Goal: Transaction & Acquisition: Subscribe to service/newsletter

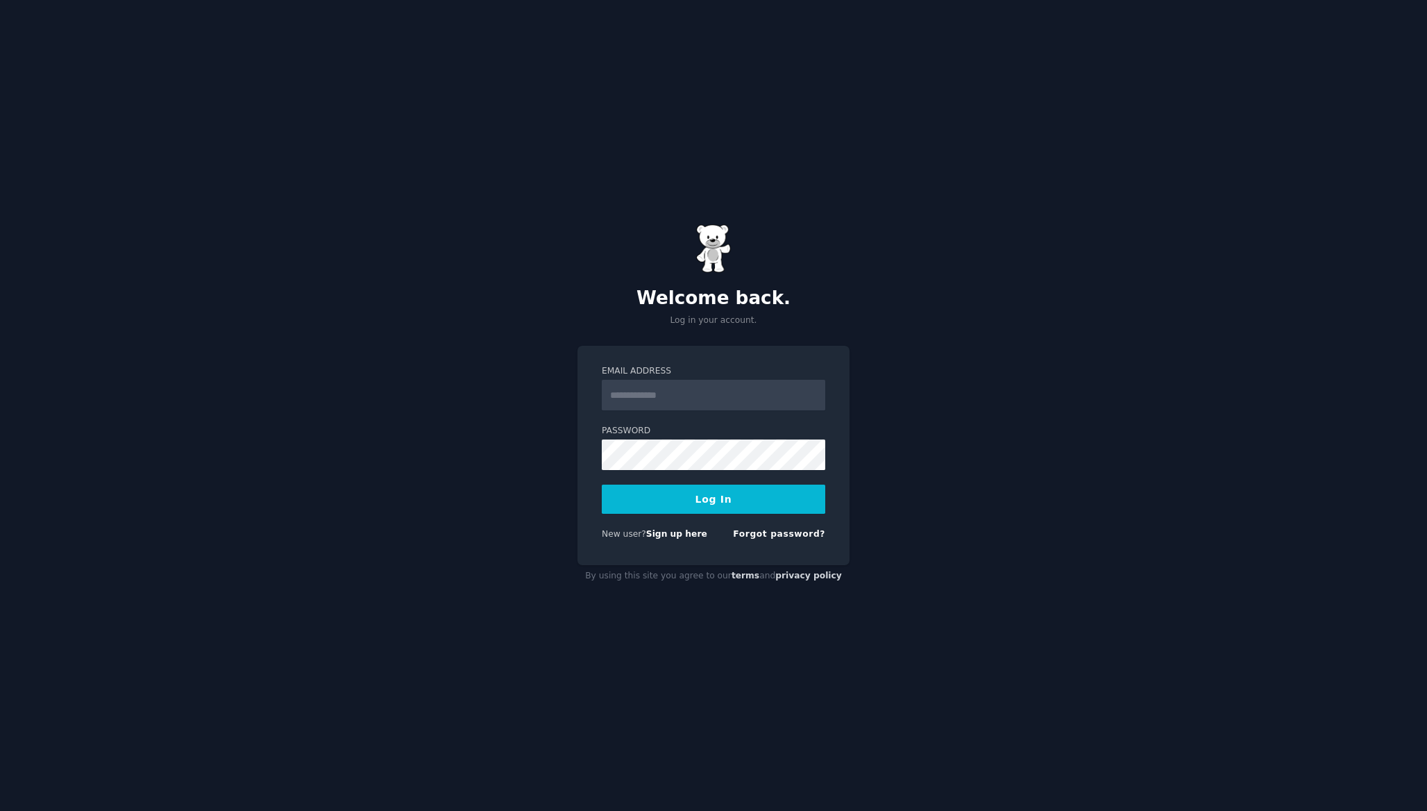
click at [888, 314] on div "Welcome back. Log in your account. Email Address Password Log In New user? Sign…" at bounding box center [713, 405] width 1427 height 811
click at [752, 385] on input "Email Address" at bounding box center [713, 395] width 223 height 31
click at [863, 369] on div "Welcome back. Log in your account. Email Address Password Log In New user? Sign…" at bounding box center [713, 405] width 1427 height 811
click at [687, 536] on link "Sign up here" at bounding box center [676, 534] width 61 height 10
click at [686, 536] on link "Sign up here" at bounding box center [676, 534] width 61 height 10
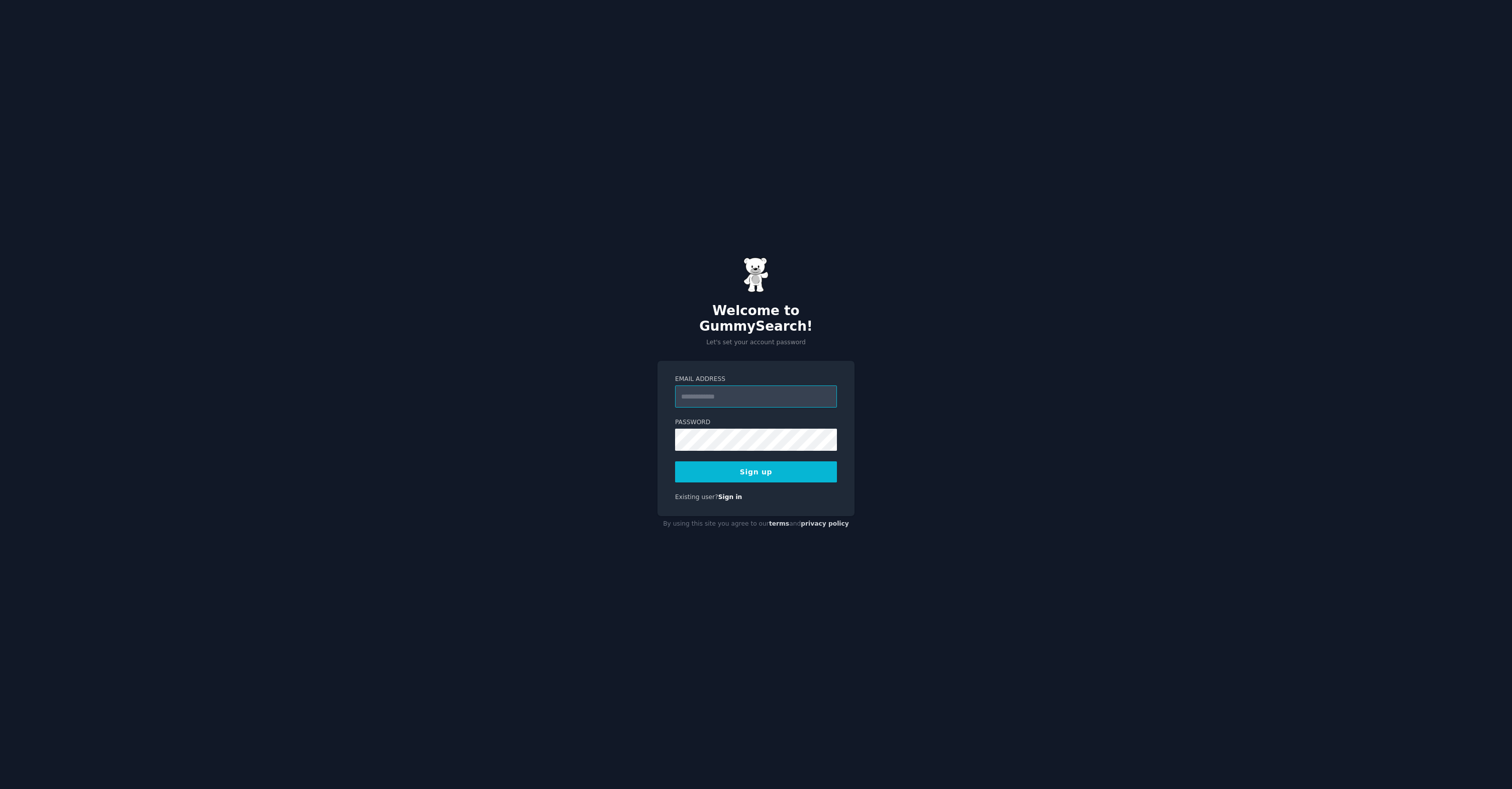
click at [726, 390] on input "Email Address" at bounding box center [755, 396] width 161 height 22
type input "**********"
click at [950, 528] on div "**********" at bounding box center [756, 394] width 1512 height 789
click at [774, 462] on button "Sign up" at bounding box center [755, 471] width 161 height 21
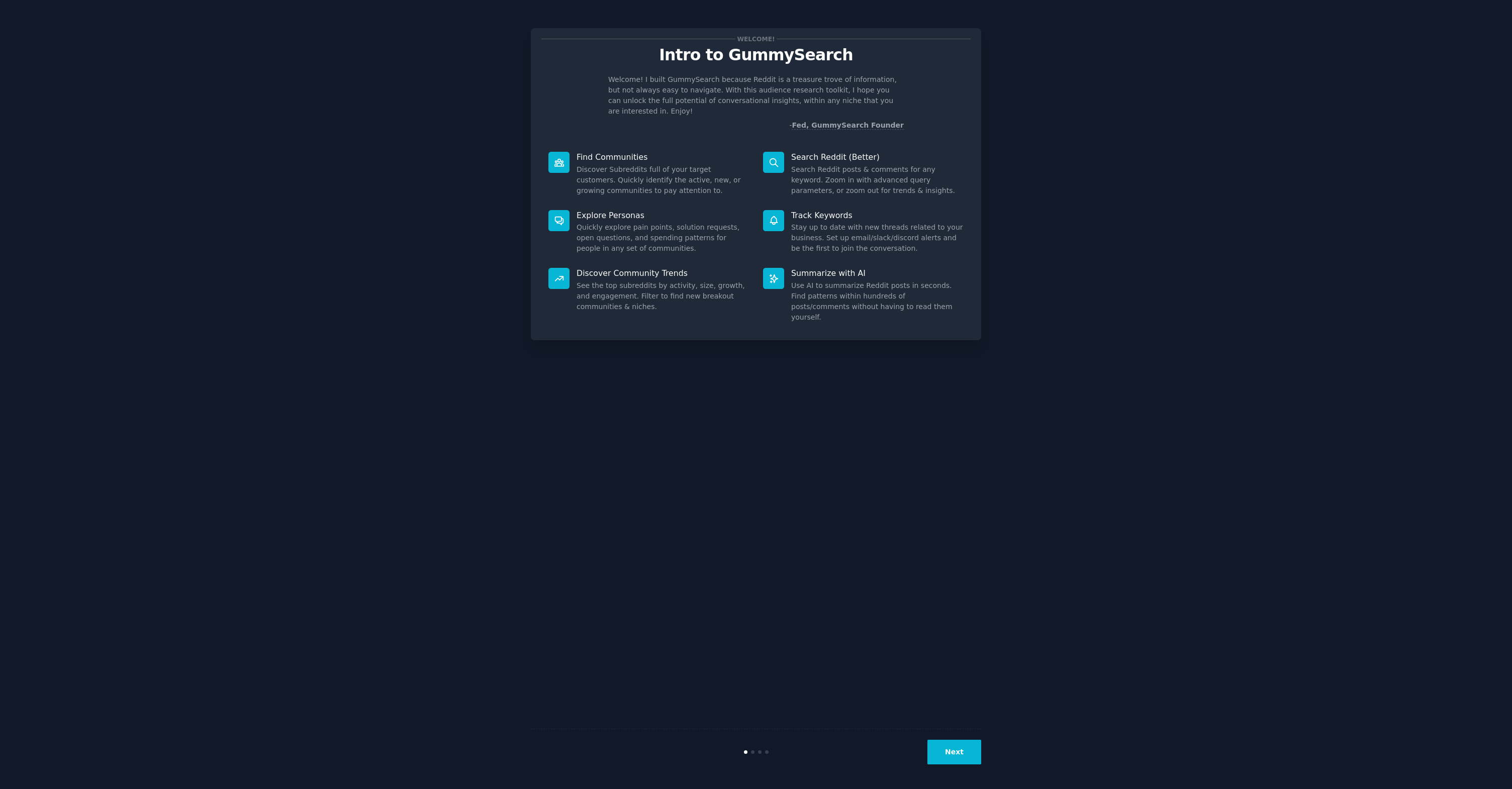
click at [970, 753] on button "Next" at bounding box center [954, 752] width 54 height 25
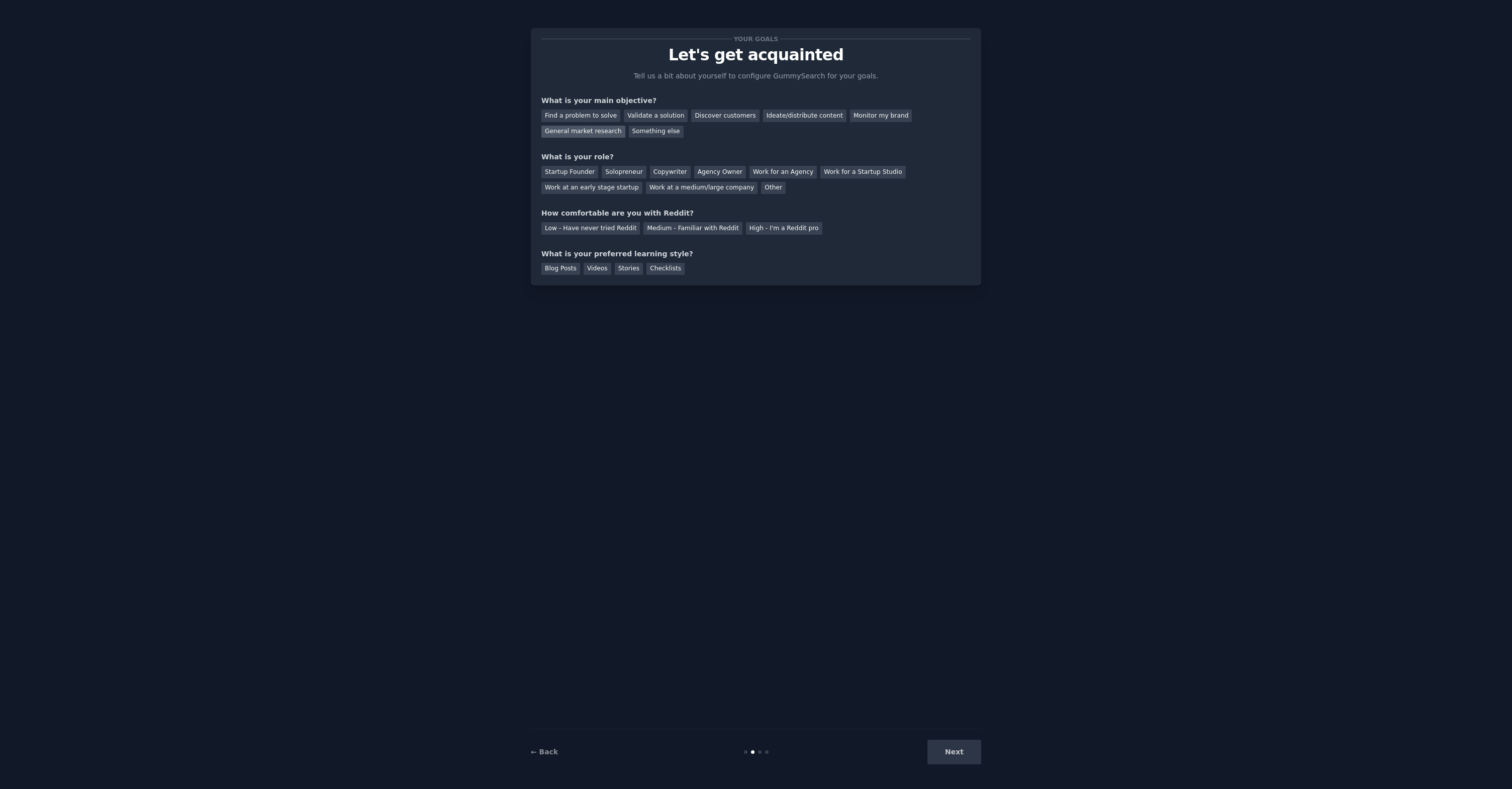
click at [600, 132] on div "General market research" at bounding box center [583, 132] width 84 height 12
click at [728, 117] on div "Discover customers" at bounding box center [725, 115] width 68 height 12
click at [596, 135] on div "General market research" at bounding box center [583, 132] width 84 height 12
click at [777, 171] on div "Work for an Agency" at bounding box center [783, 172] width 67 height 12
click at [717, 191] on div "Work at a medium/large company" at bounding box center [702, 187] width 112 height 12
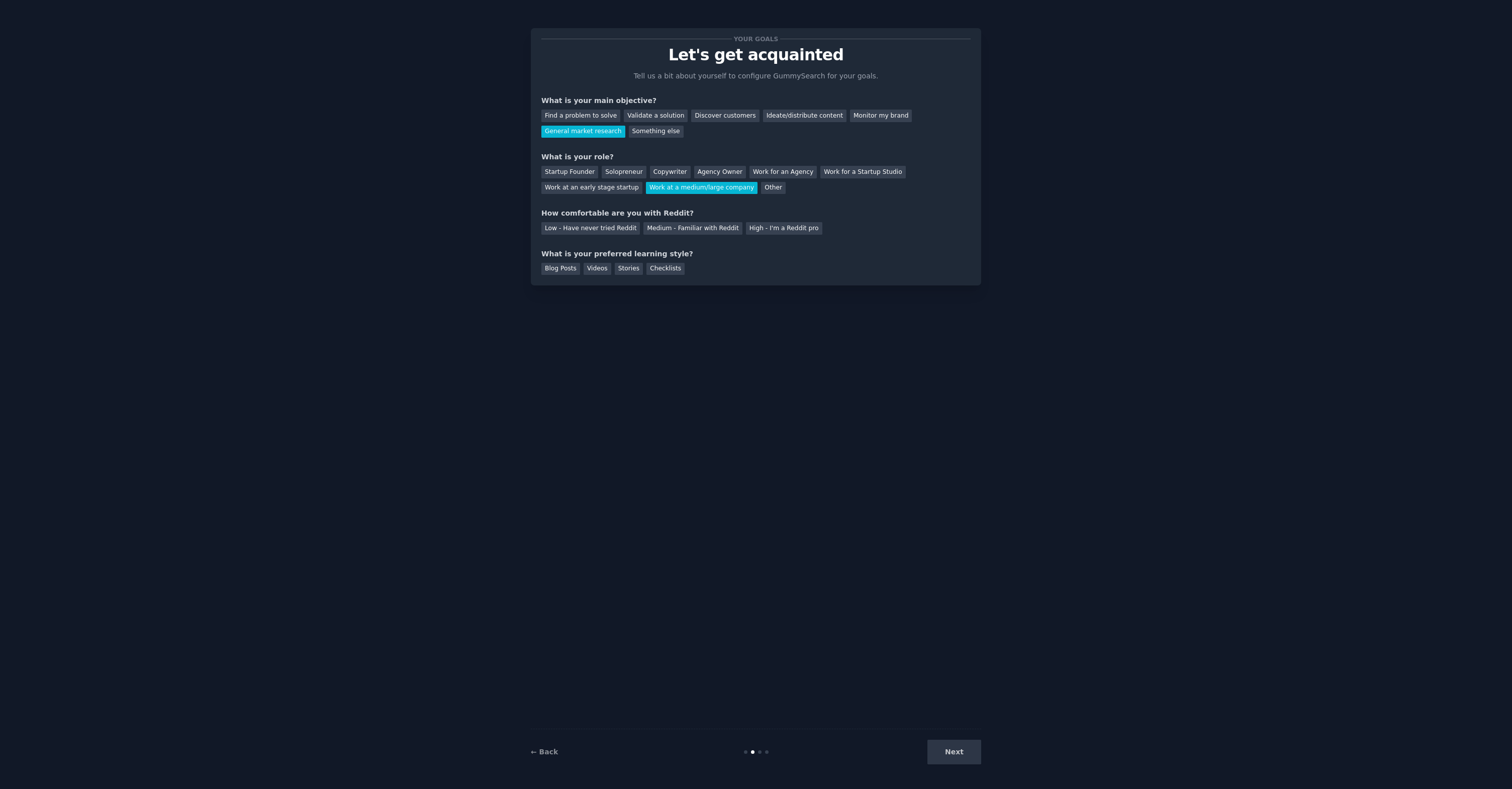
click at [783, 162] on div "Startup Founder Solopreneur Copywriter Agency Owner Work for an Agency Work for…" at bounding box center [755, 178] width 429 height 32
click at [782, 170] on div "Work for an Agency" at bounding box center [783, 172] width 67 height 12
click at [668, 230] on div "Medium - Familiar with Reddit" at bounding box center [692, 228] width 98 height 12
click at [561, 274] on div "Blog Posts" at bounding box center [560, 269] width 38 height 12
click at [592, 274] on div "Videos" at bounding box center [597, 269] width 28 height 12
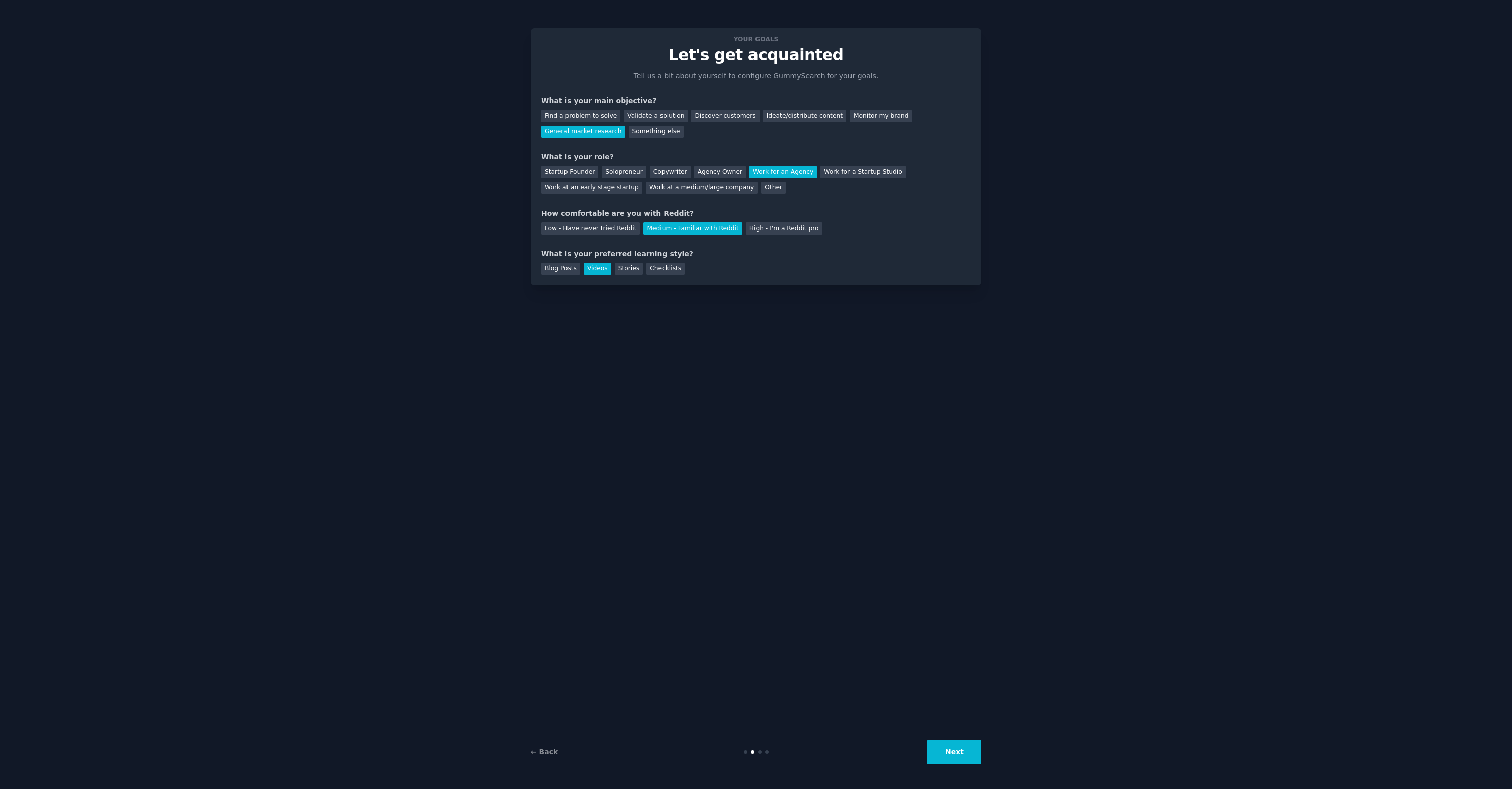
click at [960, 759] on button "Next" at bounding box center [954, 752] width 54 height 25
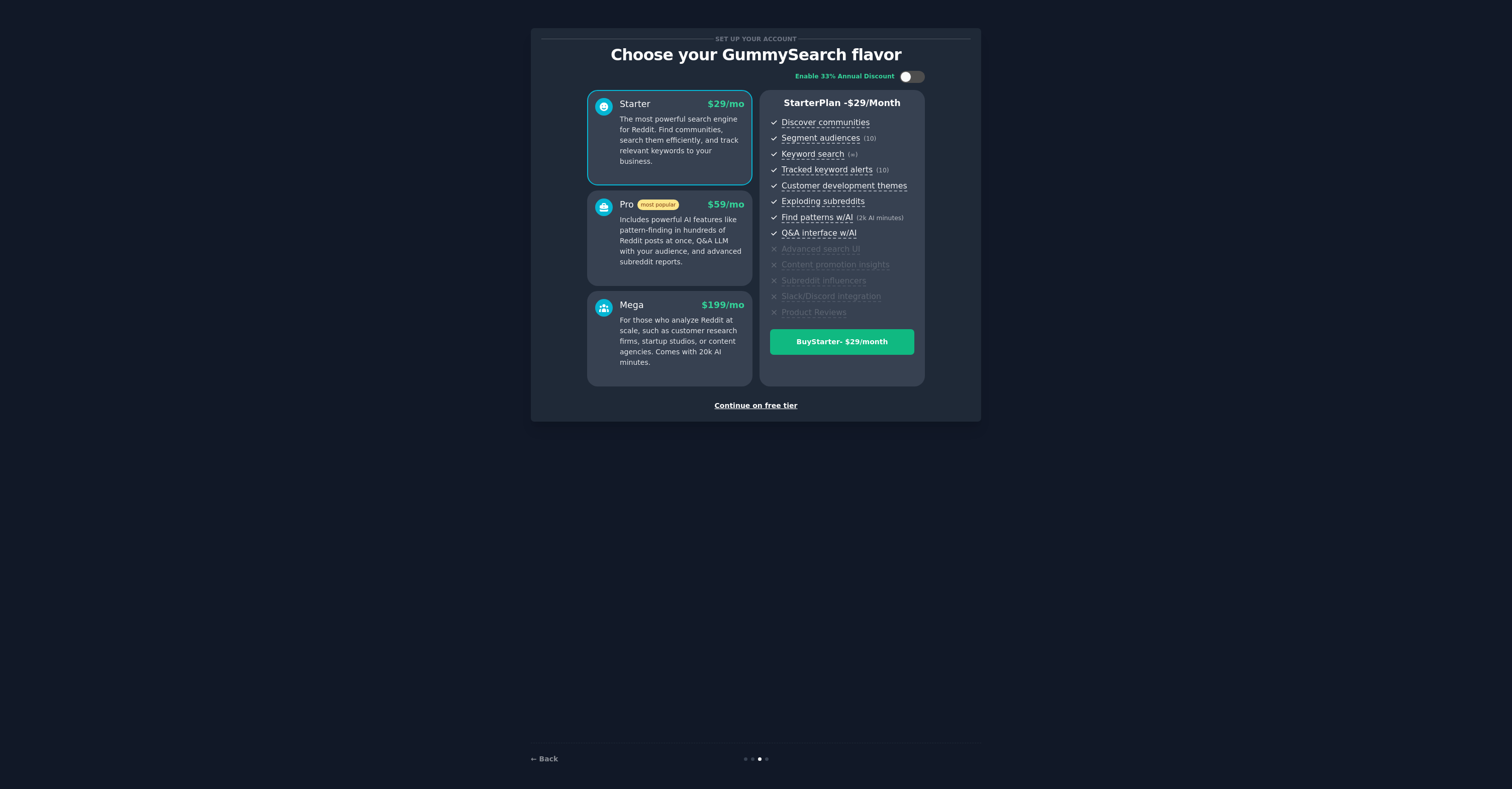
click at [782, 405] on div "Continue on free tier" at bounding box center [755, 405] width 429 height 11
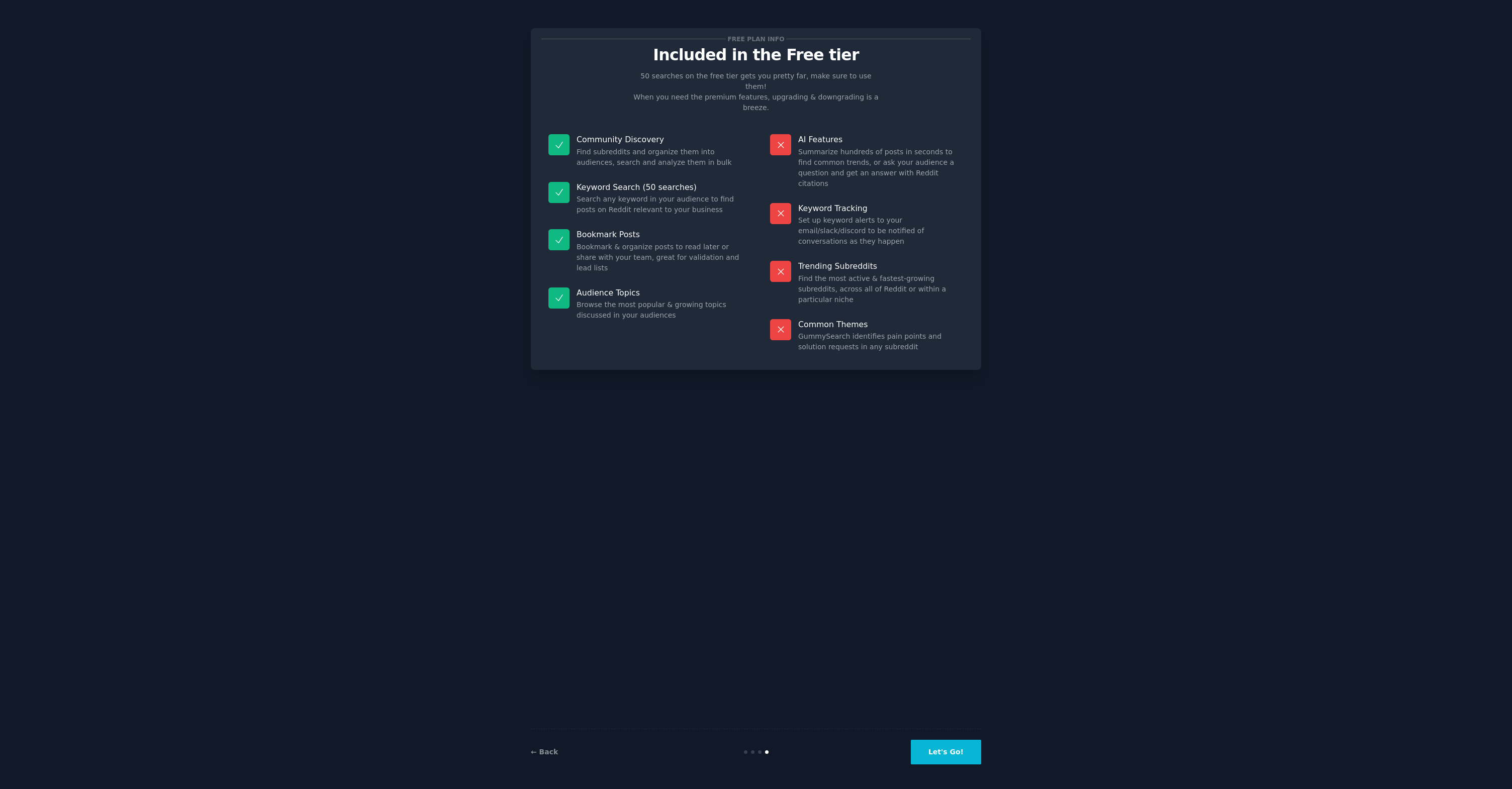
click at [945, 747] on button "Let's Go!" at bounding box center [946, 752] width 70 height 25
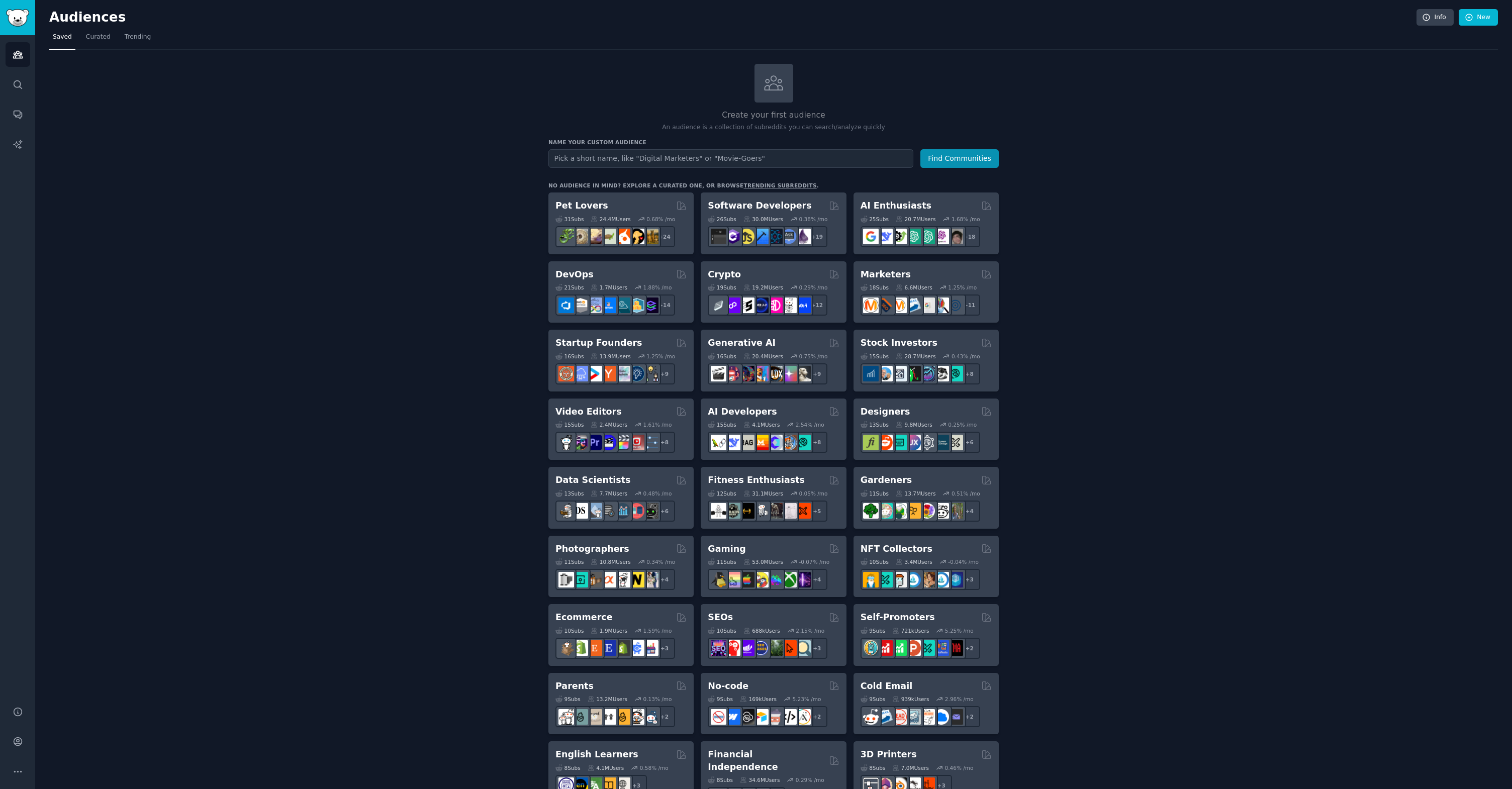
click at [471, 241] on div "Create your first audience An audience is a collection of subreddits you can se…" at bounding box center [773, 611] width 1448 height 1094
